Goal: Information Seeking & Learning: Learn about a topic

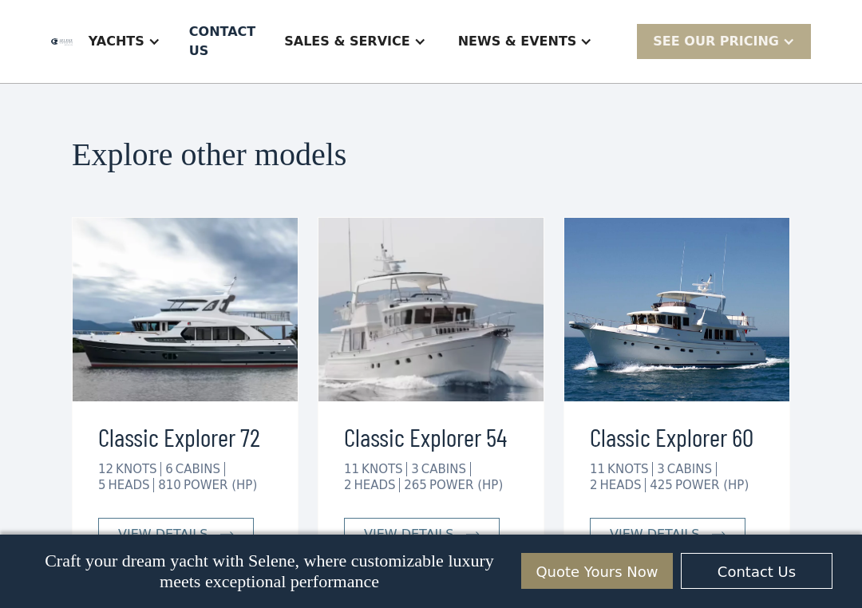
scroll to position [3587, 0]
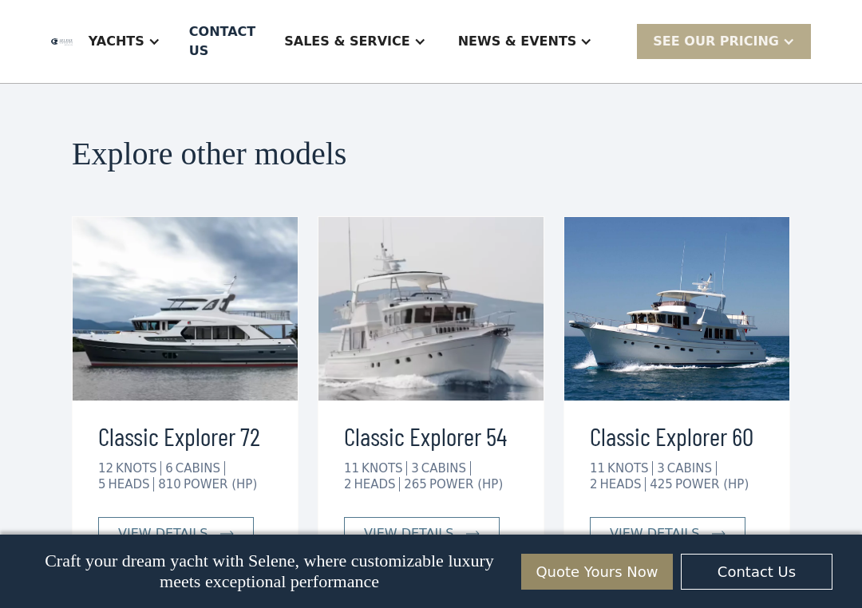
click at [708, 517] on link "view details" at bounding box center [668, 534] width 156 height 34
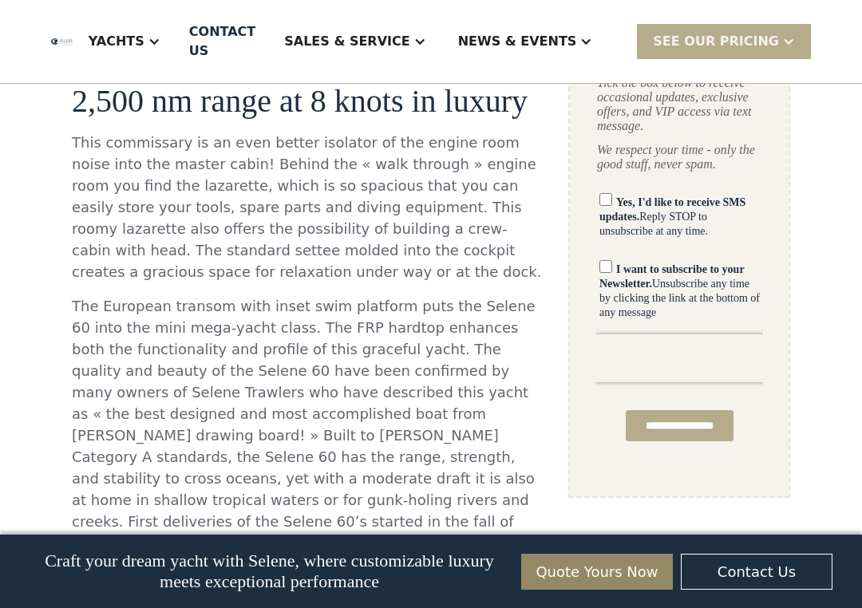
scroll to position [1152, 0]
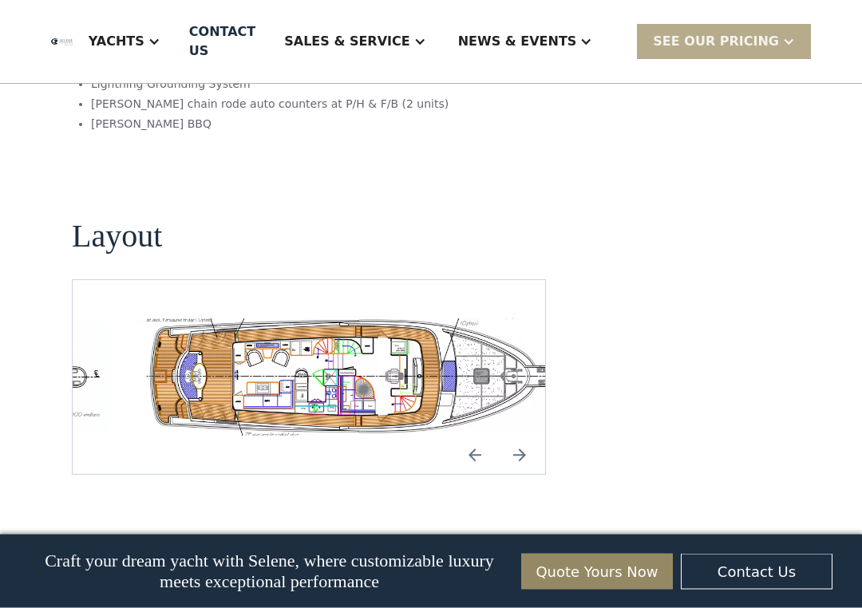
scroll to position [3011, 0]
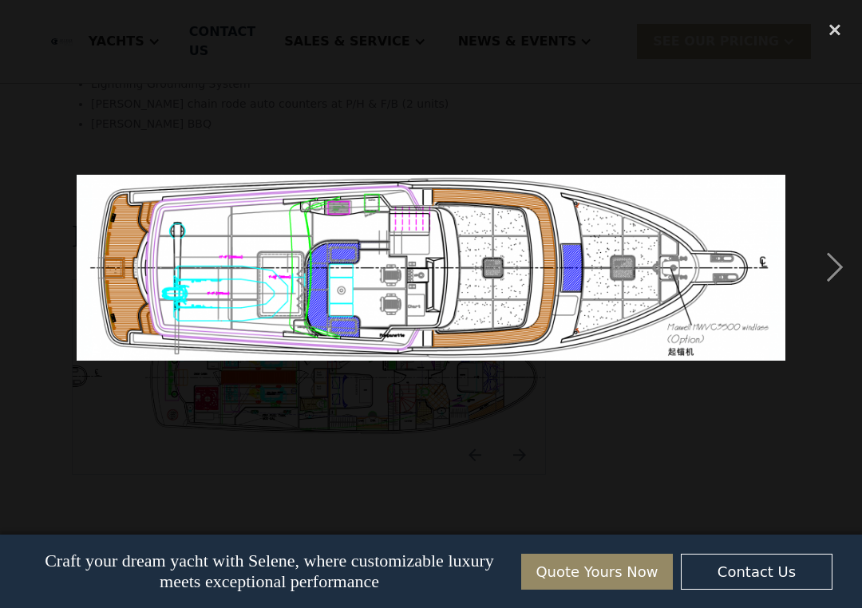
click at [849, 279] on div "next image" at bounding box center [835, 267] width 54 height 511
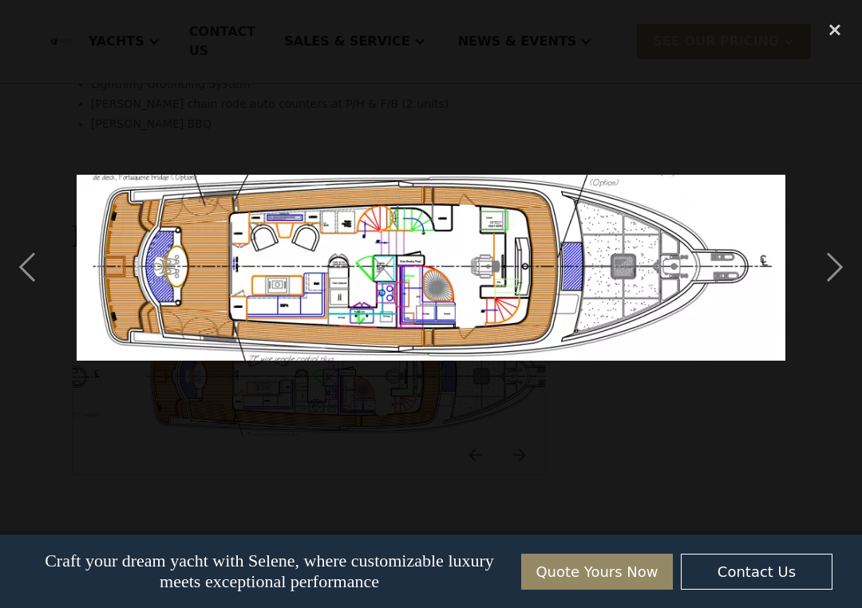
click at [851, 285] on div "next image" at bounding box center [835, 267] width 54 height 511
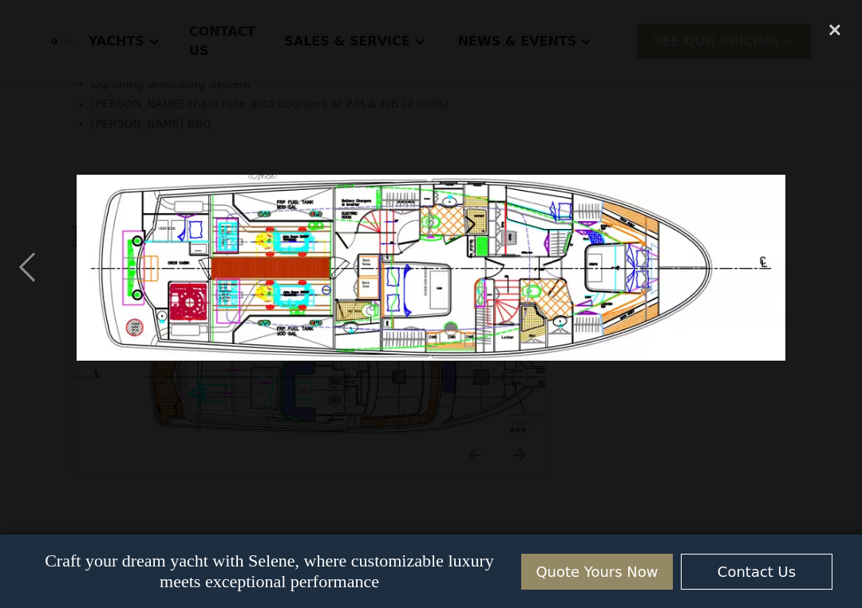
click at [785, 295] on img at bounding box center [432, 268] width 710 height 186
click at [312, 134] on div at bounding box center [431, 267] width 862 height 511
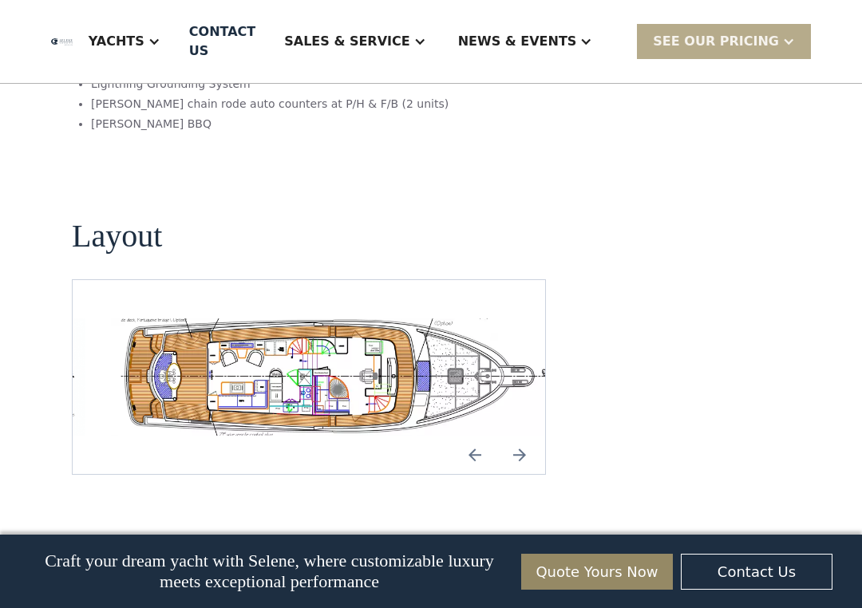
click at [529, 369] on img "open lightbox" at bounding box center [334, 377] width 447 height 117
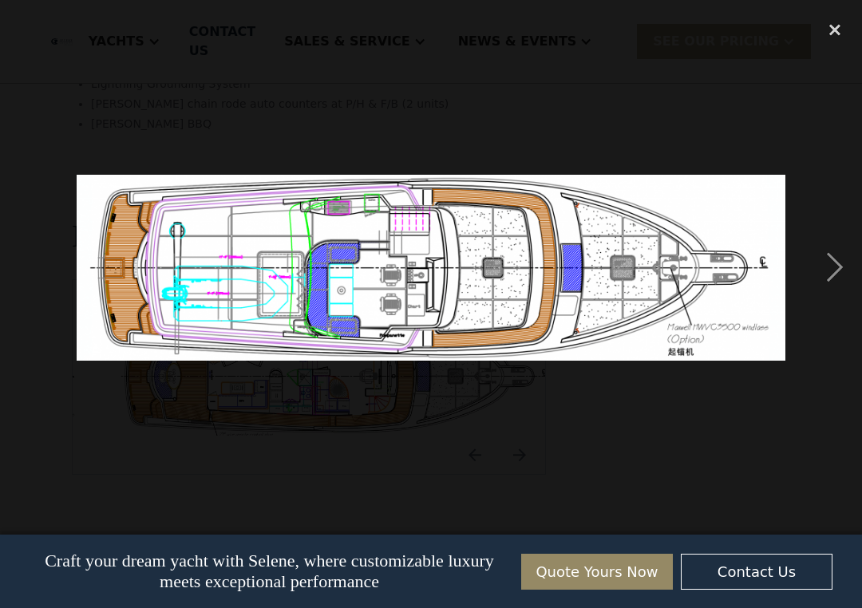
click at [730, 337] on img at bounding box center [432, 268] width 710 height 186
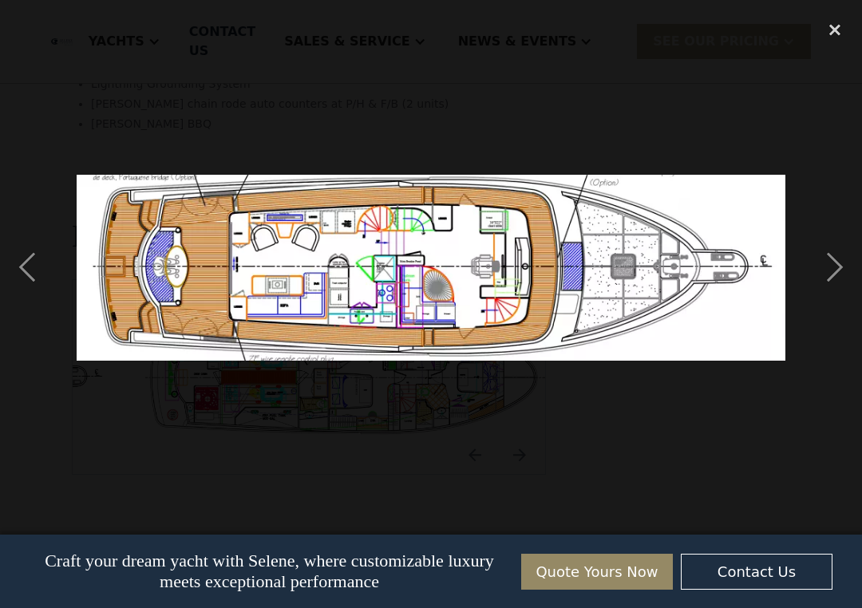
click at [849, 35] on div "close lightbox" at bounding box center [835, 29] width 54 height 35
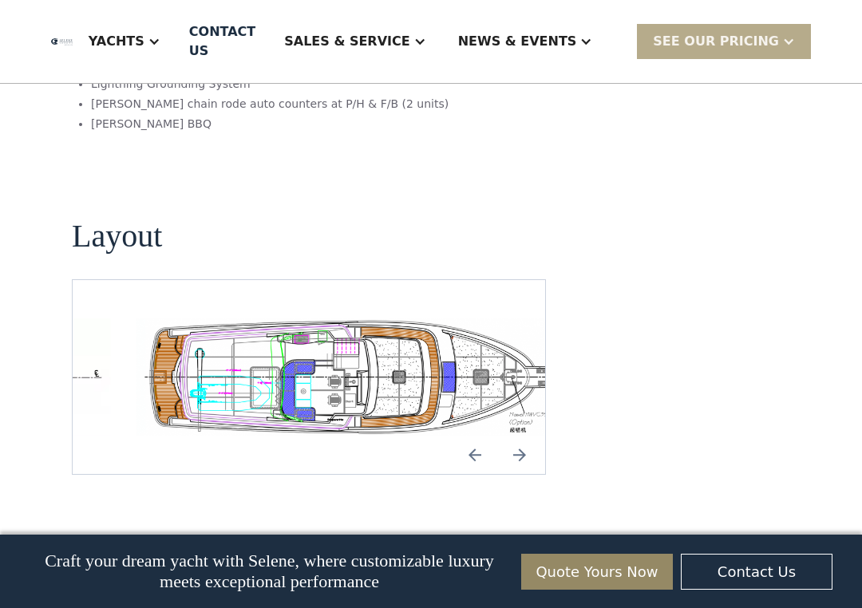
click at [538, 436] on img "Next slide" at bounding box center [520, 455] width 38 height 38
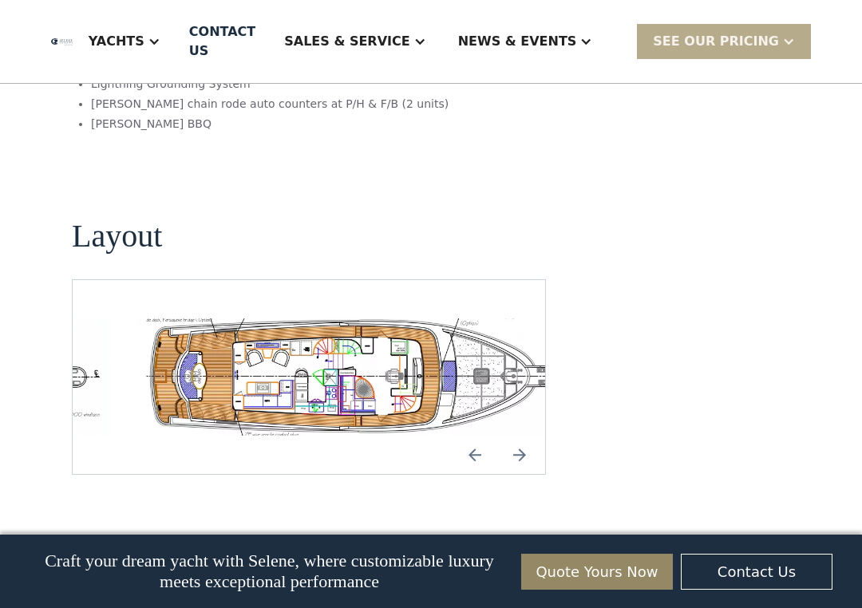
click at [532, 436] on img "Next slide" at bounding box center [520, 455] width 38 height 38
click at [530, 436] on img "Next slide" at bounding box center [520, 455] width 38 height 38
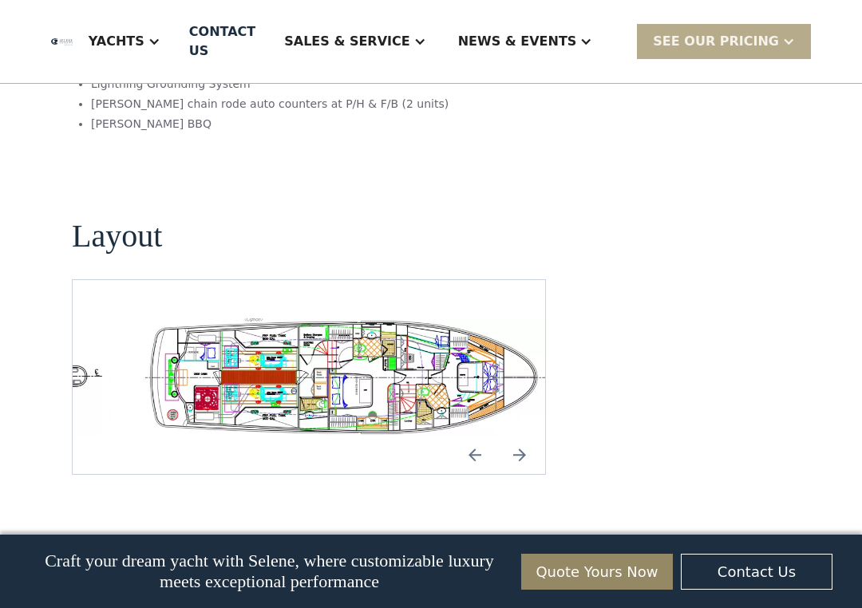
click at [528, 436] on img "Next slide" at bounding box center [520, 455] width 38 height 38
click at [493, 436] on img "Previous slide" at bounding box center [475, 455] width 38 height 38
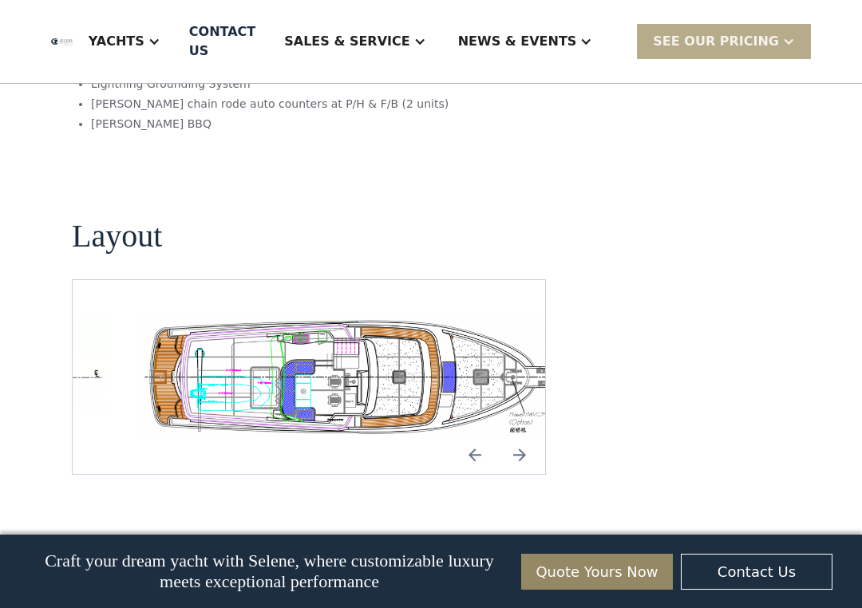
click at [750, 45] on div "SEE Our Pricing" at bounding box center [716, 41] width 126 height 19
click at [144, 47] on div "Yachts" at bounding box center [117, 41] width 56 height 19
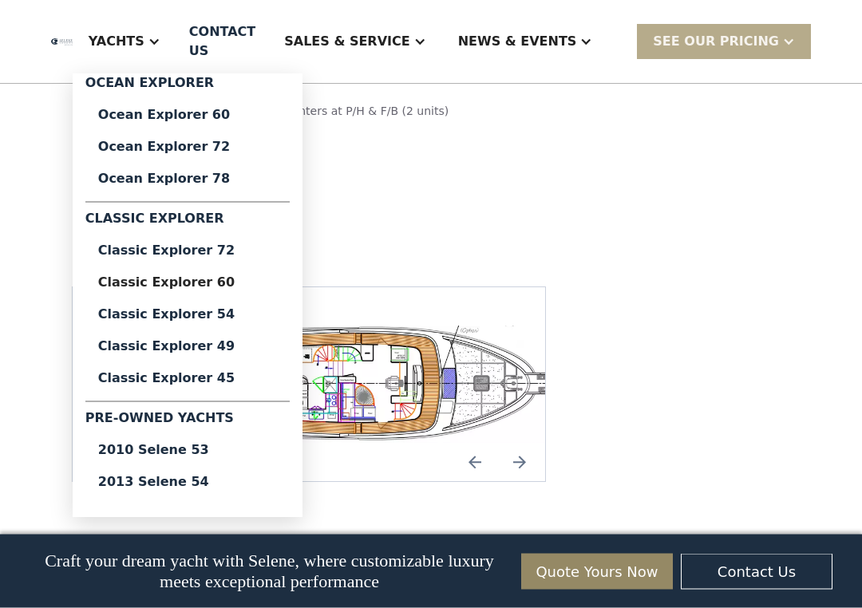
scroll to position [3006, 0]
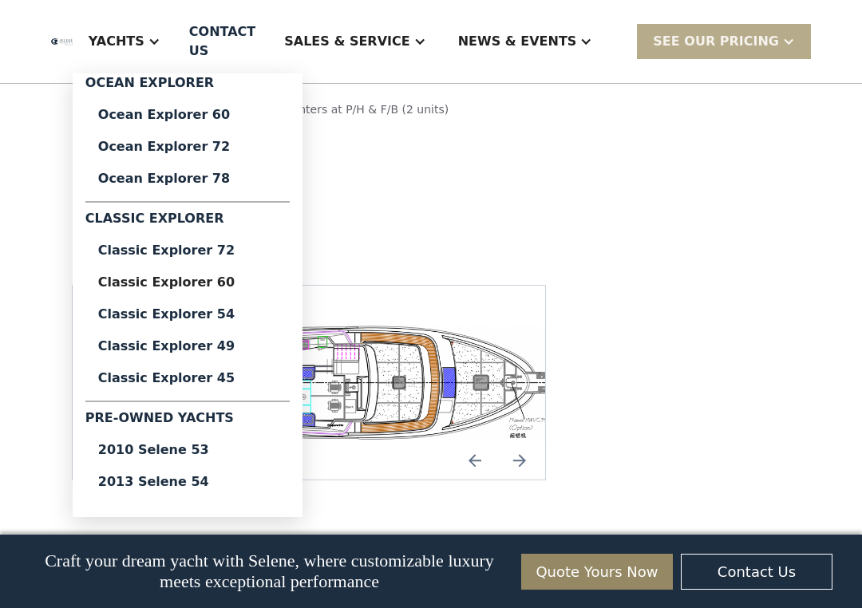
click at [211, 490] on link "2013 Selene 54" at bounding box center [187, 482] width 204 height 32
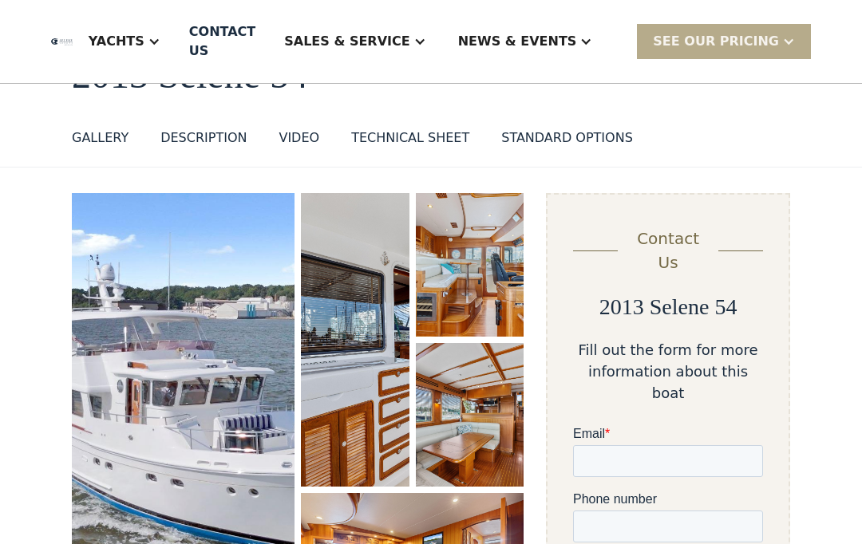
click at [307, 141] on div "VIDEO" at bounding box center [299, 138] width 41 height 19
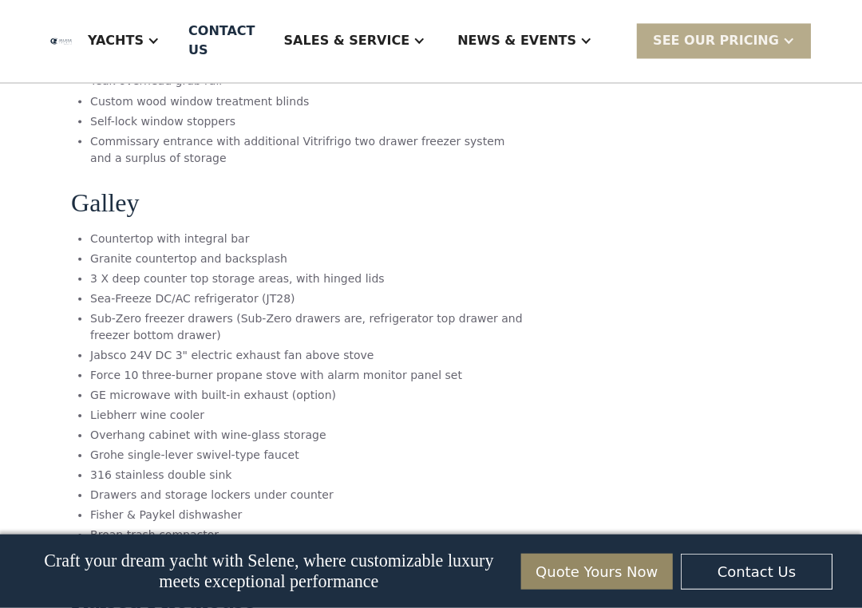
scroll to position [4651, 0]
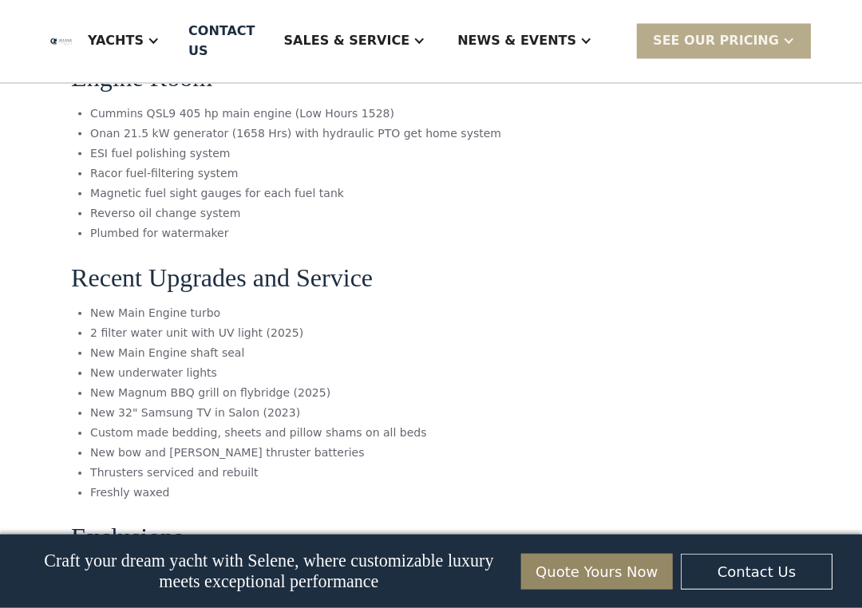
scroll to position [7273, 0]
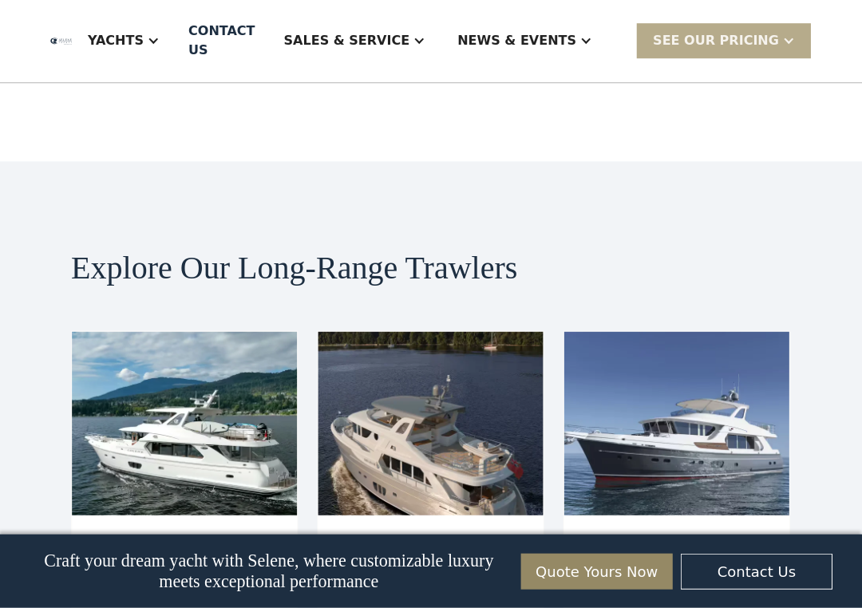
scroll to position [7892, 0]
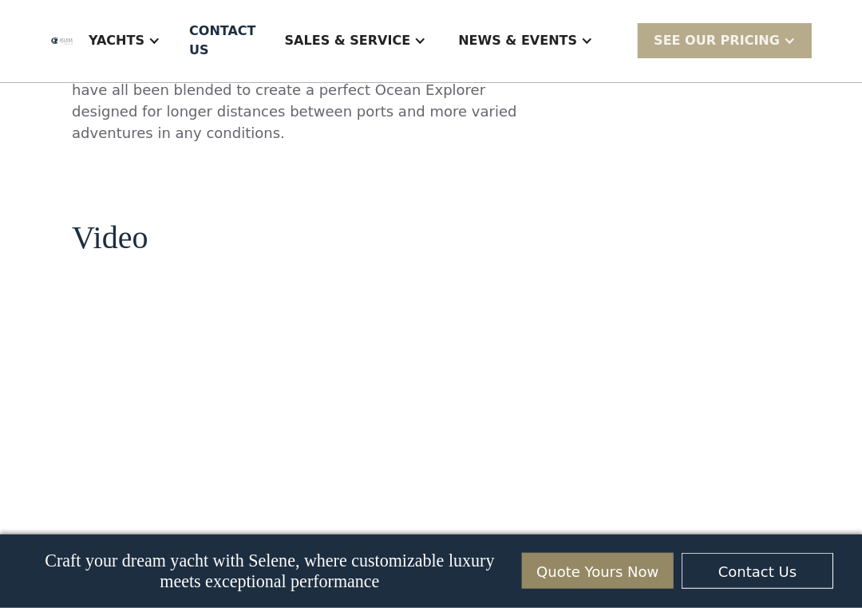
scroll to position [1679, 0]
click at [685, 460] on div "**********" at bounding box center [679, 138] width 222 height 3006
click at [689, 445] on div "**********" at bounding box center [679, 138] width 222 height 3006
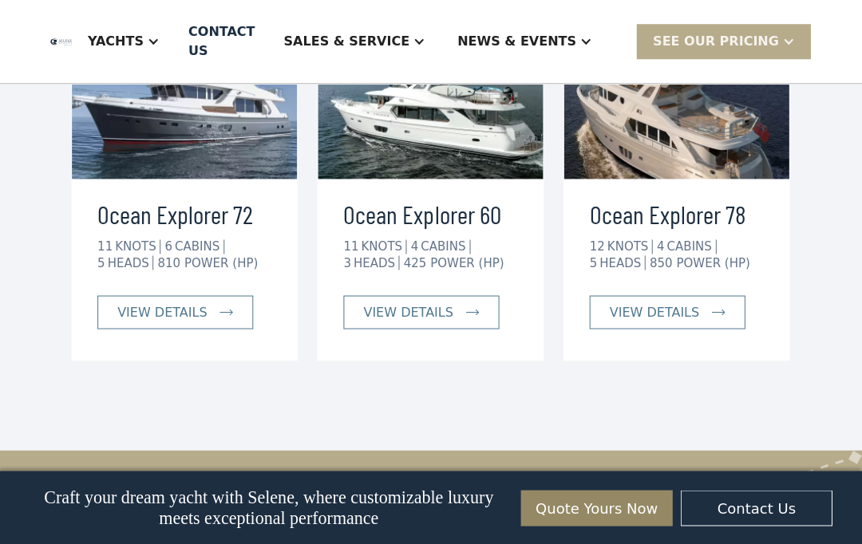
scroll to position [3619, 0]
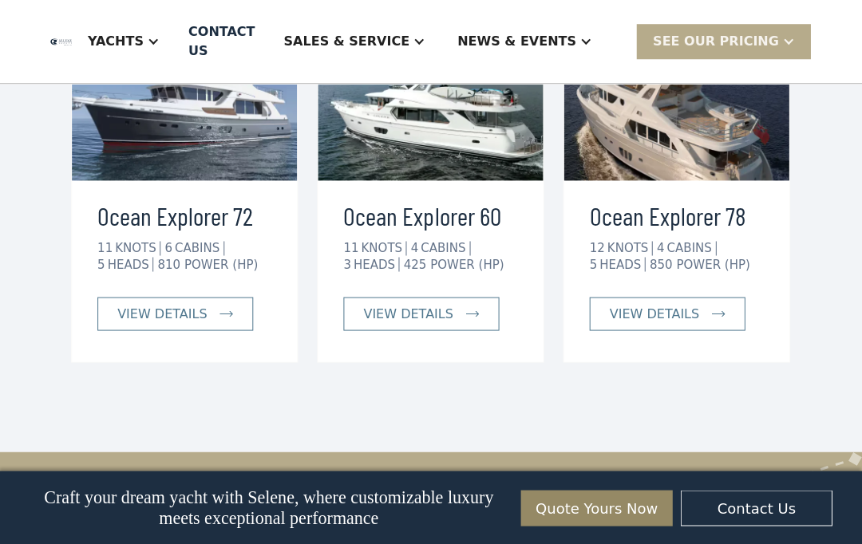
click at [696, 304] on div "view details" at bounding box center [654, 313] width 89 height 19
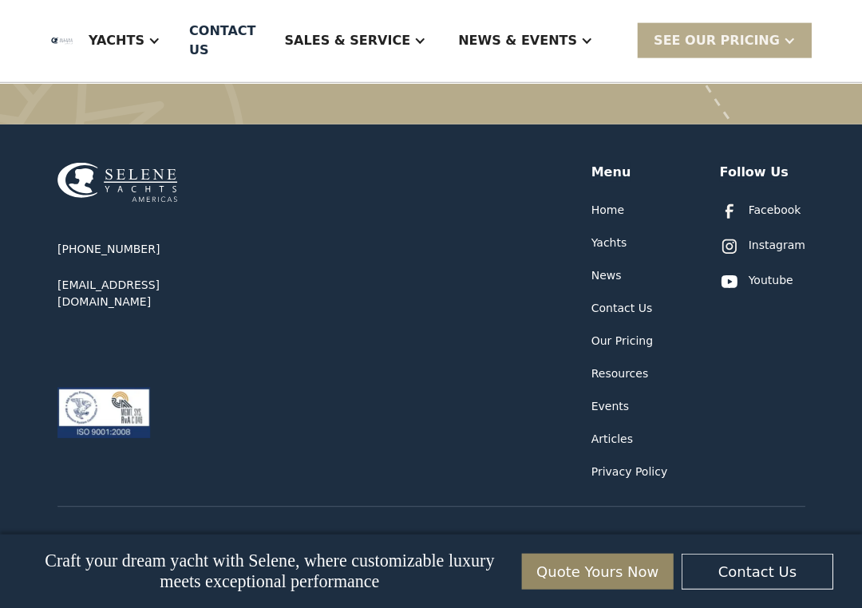
scroll to position [3947, 0]
